Goal: Book appointment/travel/reservation

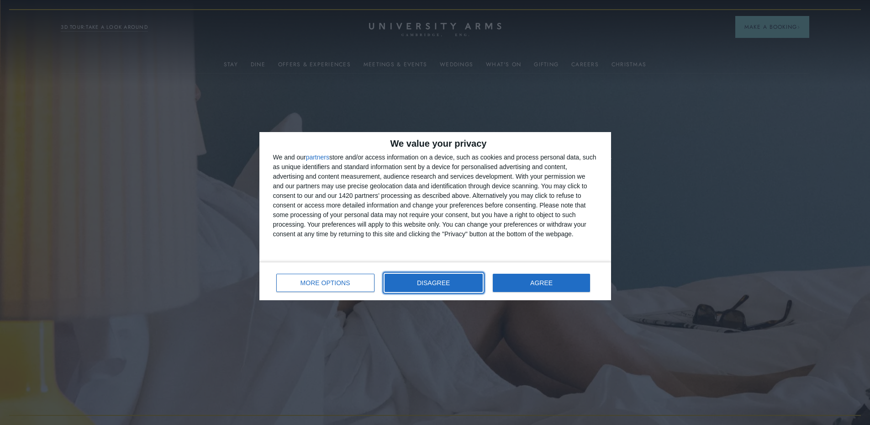
click at [450, 284] on span "DISAGREE" at bounding box center [433, 282] width 33 height 6
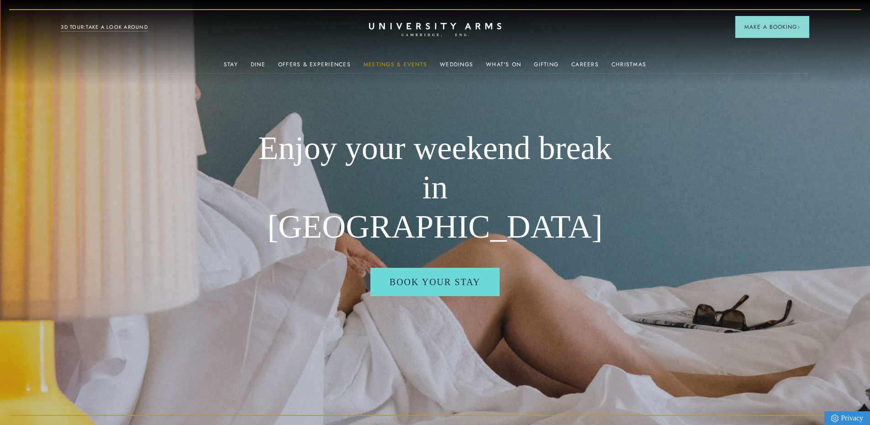
click at [394, 61] on link "Meetings & Events" at bounding box center [395, 67] width 63 height 12
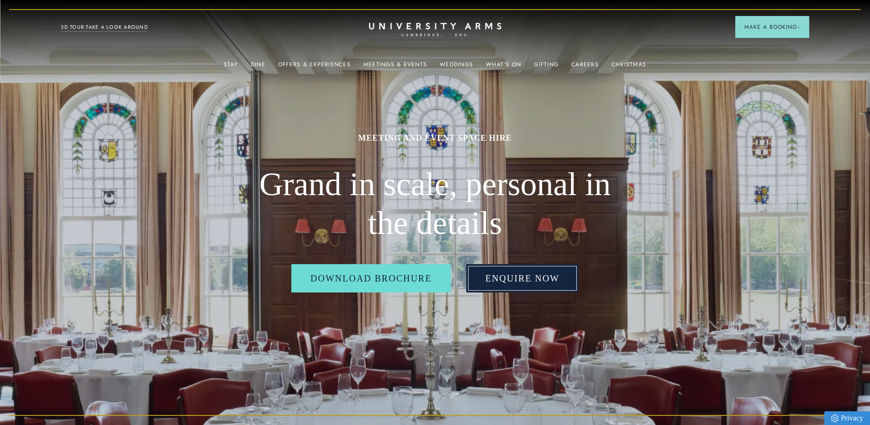
click at [519, 292] on link "Enquire Now" at bounding box center [522, 278] width 113 height 28
click at [505, 279] on link "Enquire Now" at bounding box center [522, 278] width 113 height 28
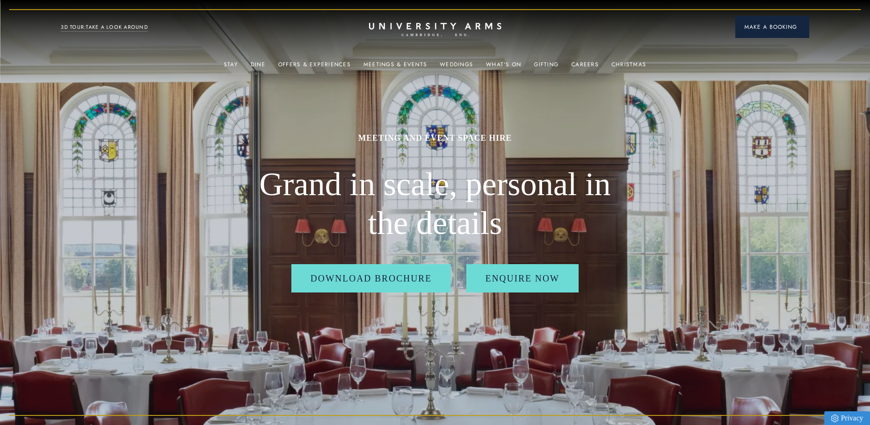
click at [764, 24] on span "Make a Booking" at bounding box center [772, 27] width 56 height 8
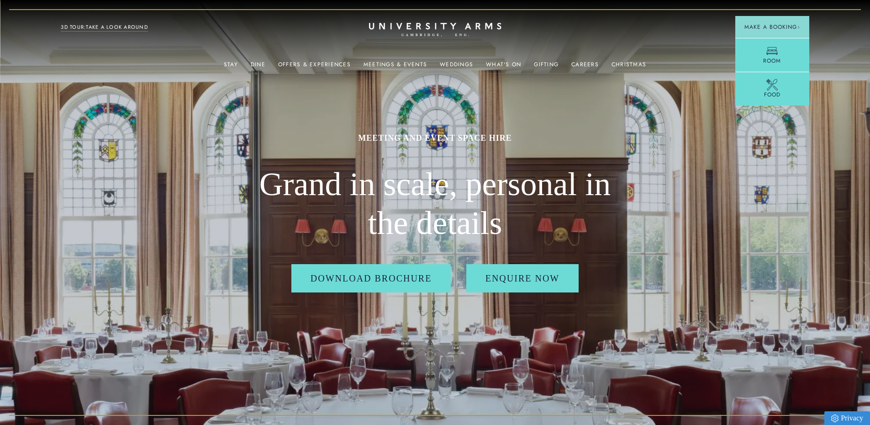
click at [651, 149] on img at bounding box center [435, 212] width 870 height 425
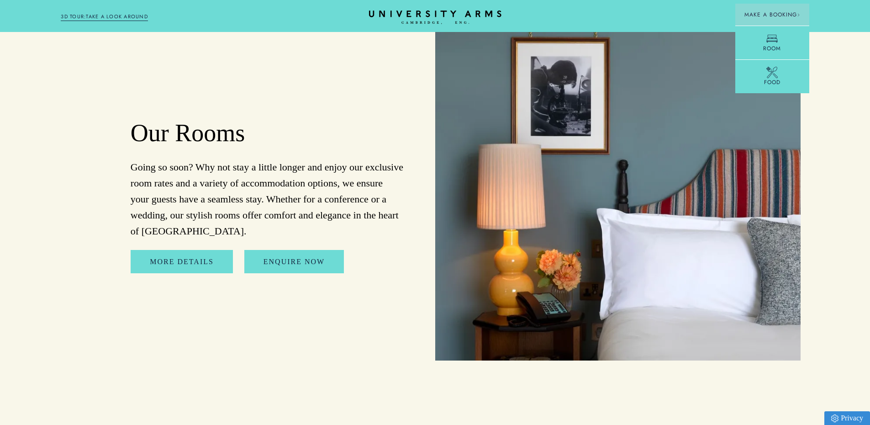
scroll to position [4476, 0]
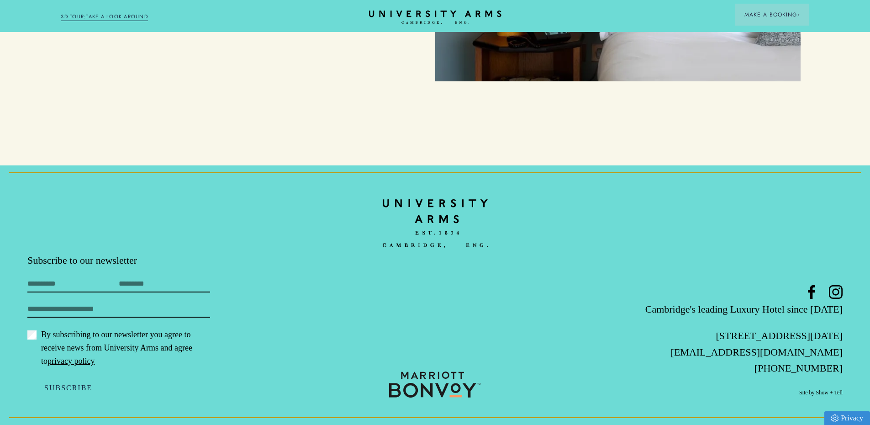
scroll to position [4475, 0]
